Goal: Task Accomplishment & Management: Manage account settings

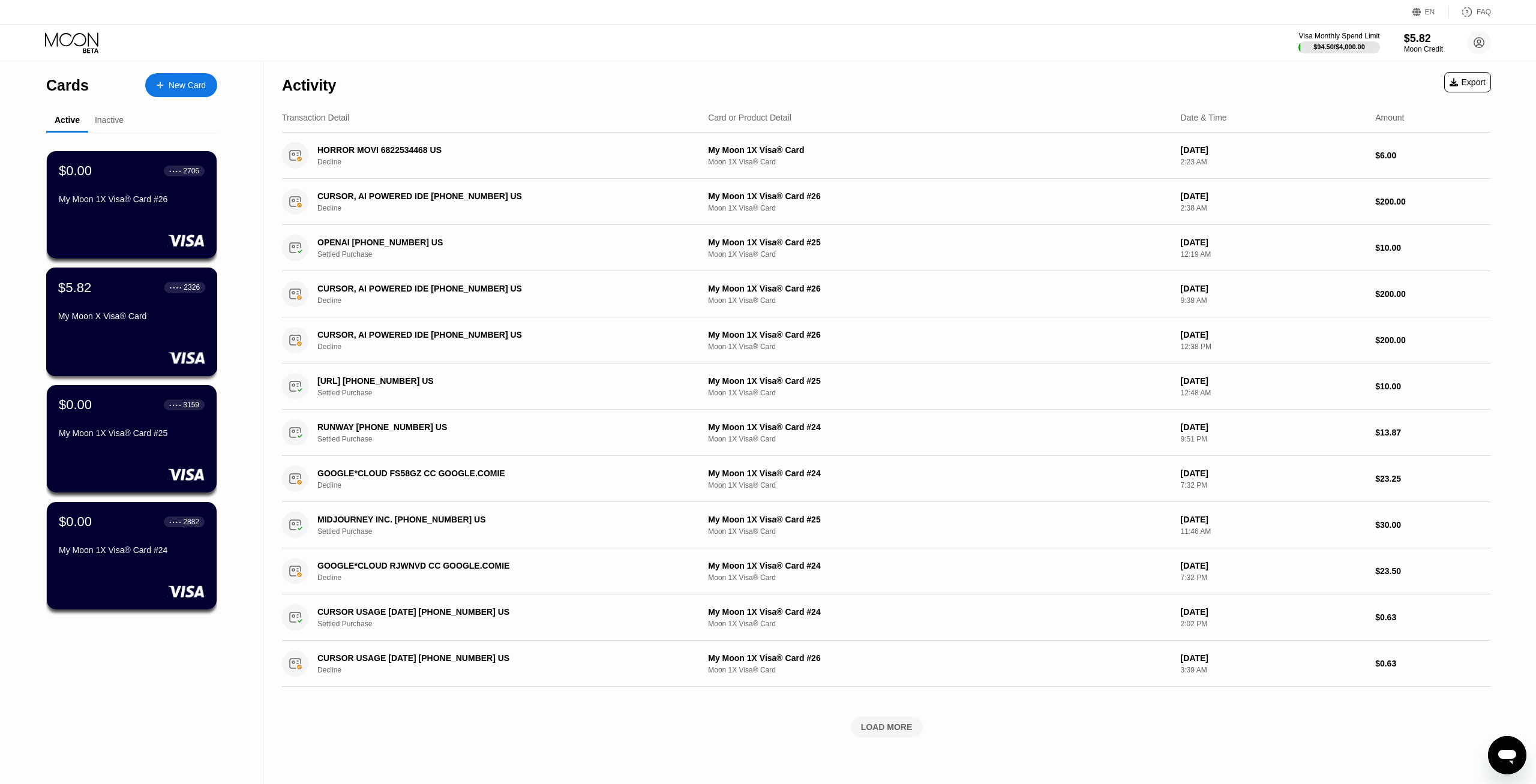
click at [117, 295] on div "$5.82 ● ● ● ● 2326" at bounding box center [132, 287] width 147 height 16
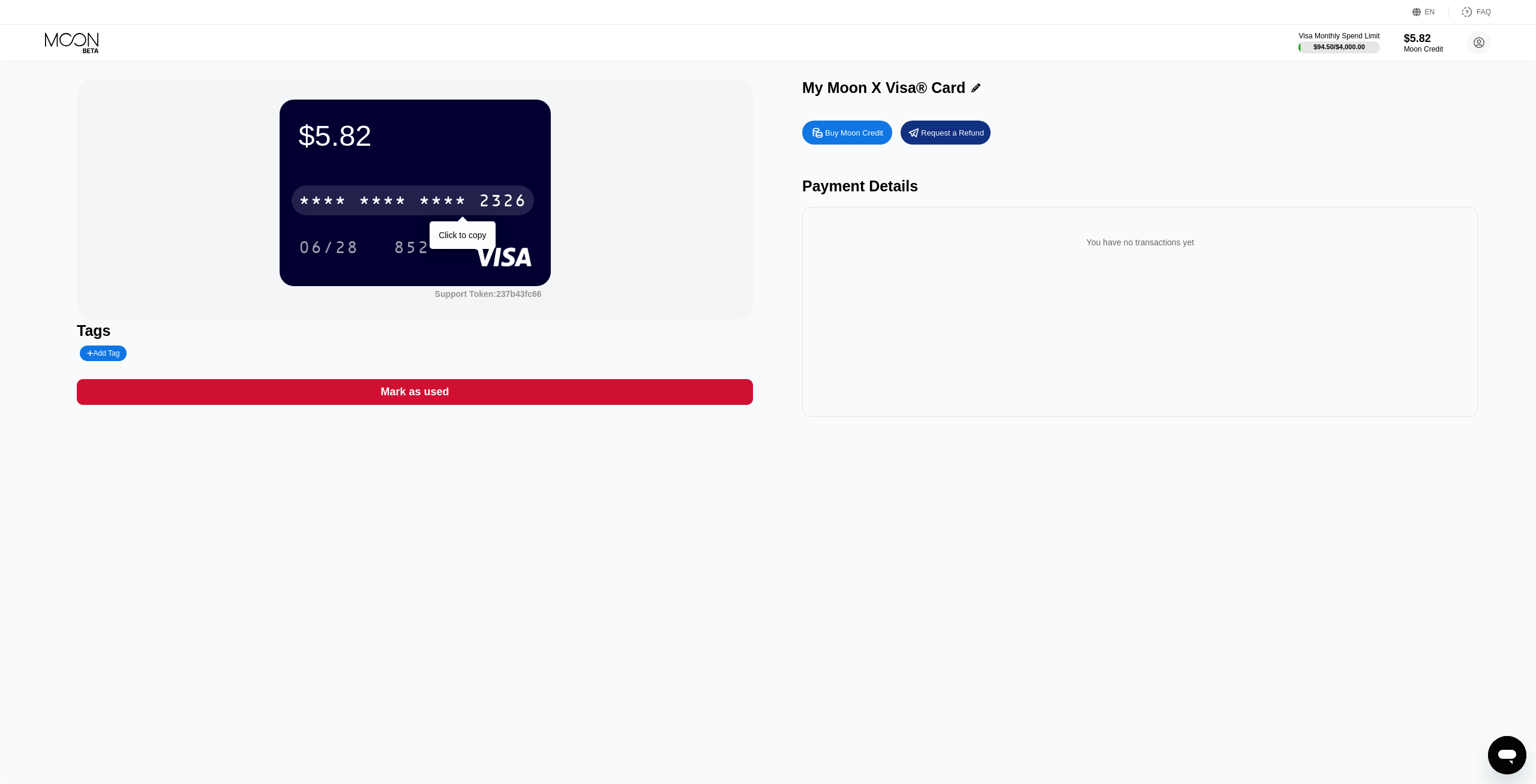
click at [422, 200] on div "* * * *" at bounding box center [443, 202] width 48 height 19
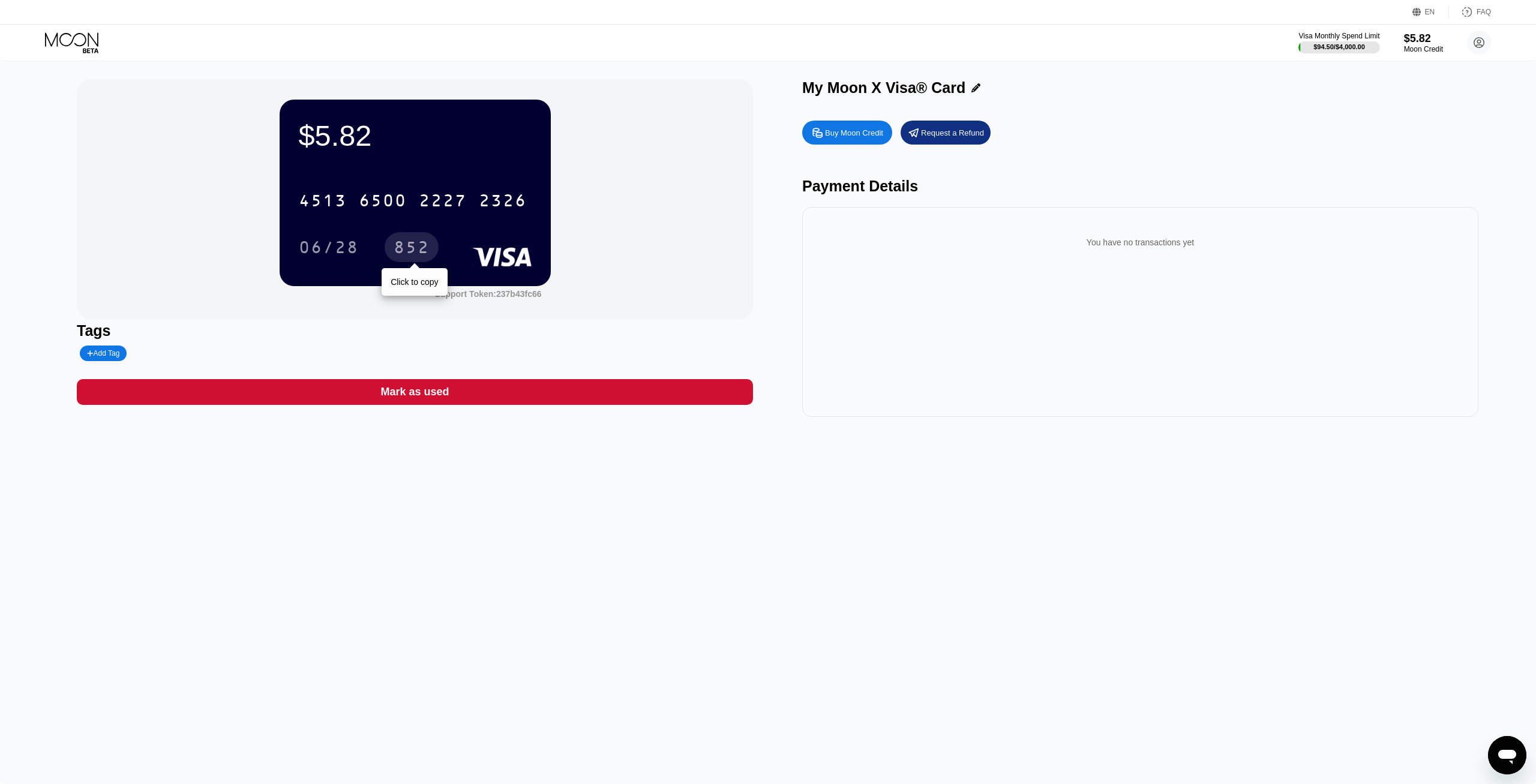
click at [422, 242] on div "852" at bounding box center [412, 248] width 36 height 19
click at [798, 661] on div "$5.82 4513 6500 2227 2326 06/28 852 Support Token: 237b43fc66 Tags Add Tag Mark…" at bounding box center [768, 423] width 1536 height 723
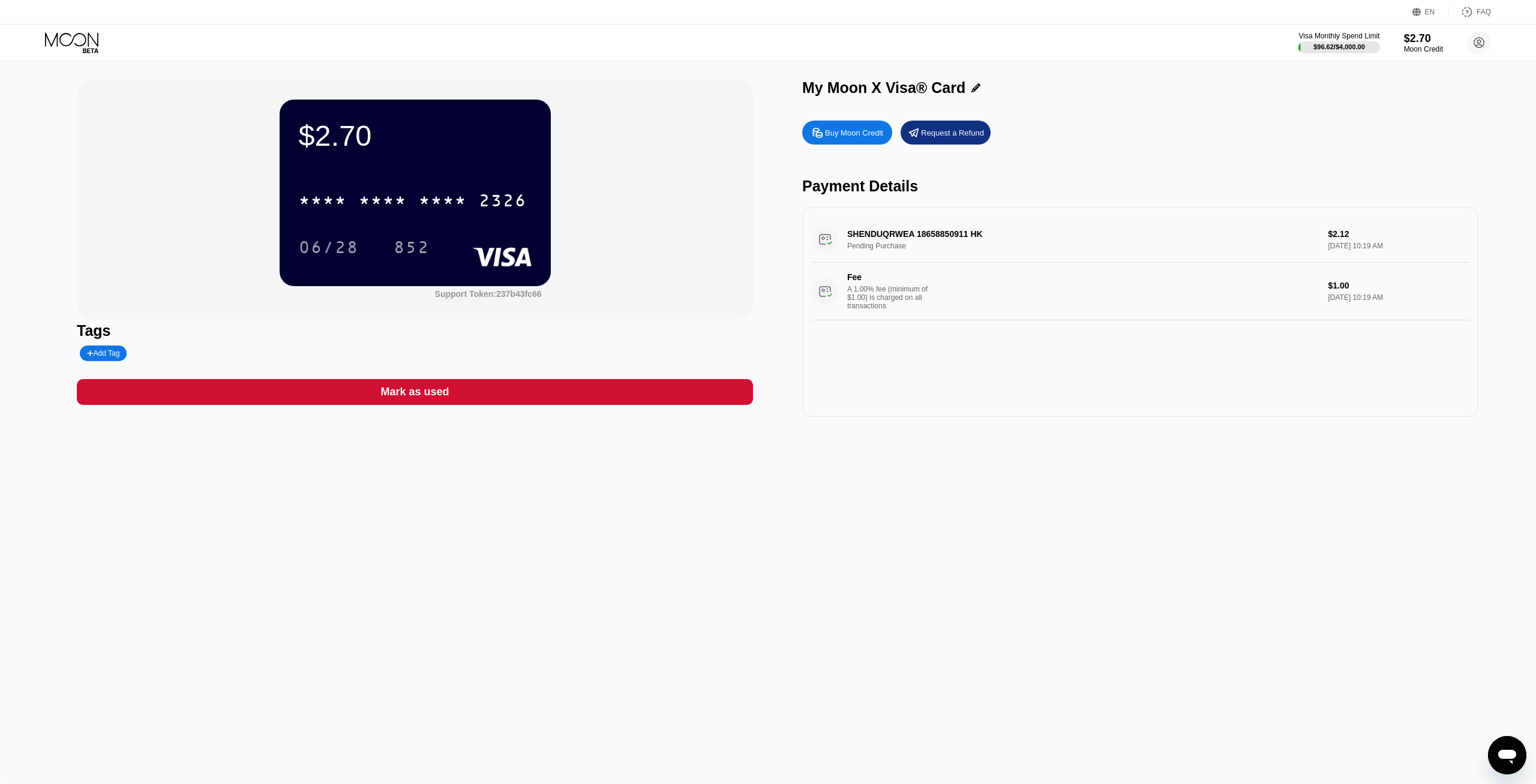
click at [71, 39] on icon at bounding box center [72, 42] width 55 height 21
